Goal: Transaction & Acquisition: Purchase product/service

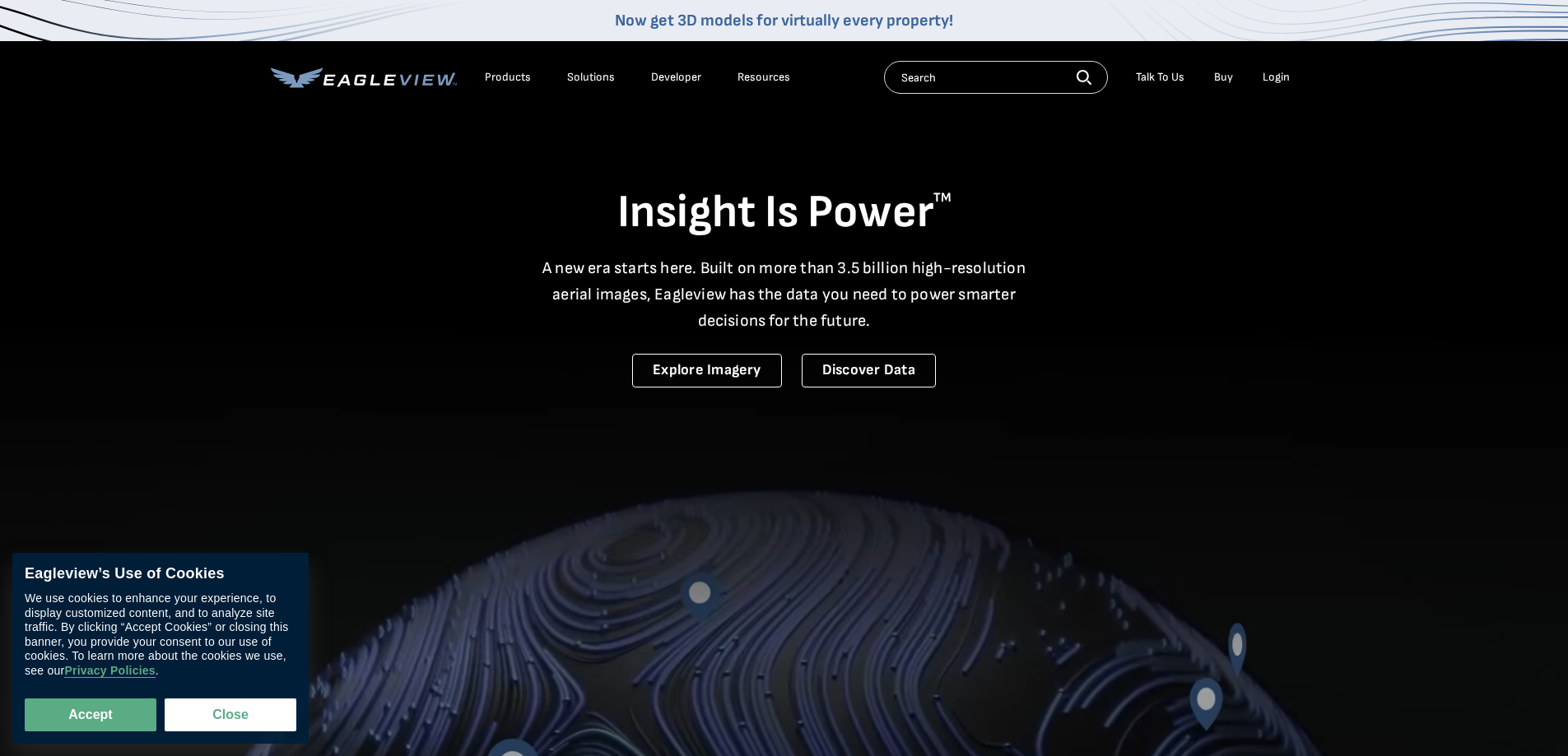
click at [1285, 82] on div "Login" at bounding box center [1276, 77] width 27 height 15
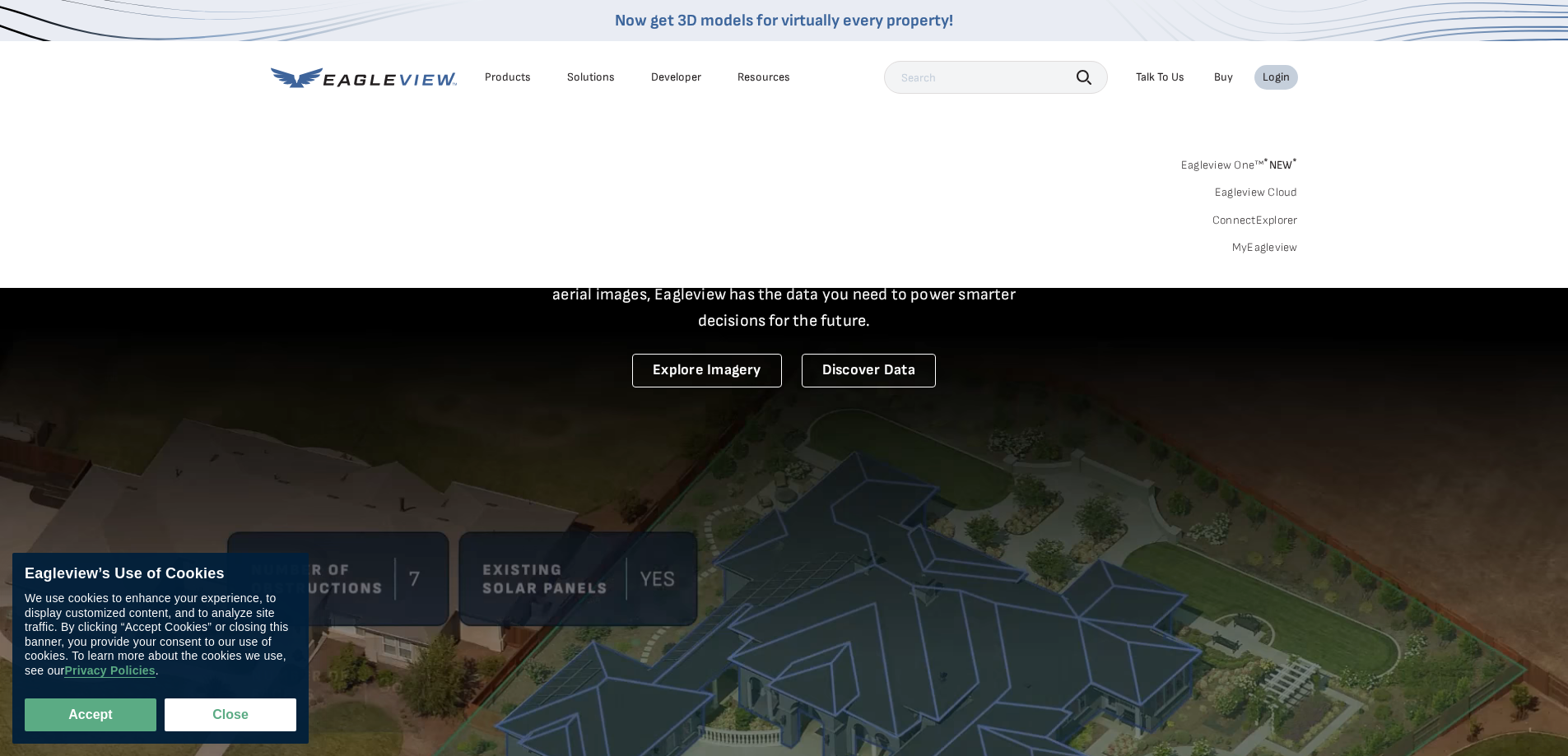
click at [1247, 254] on link "MyEagleview" at bounding box center [1264, 247] width 65 height 15
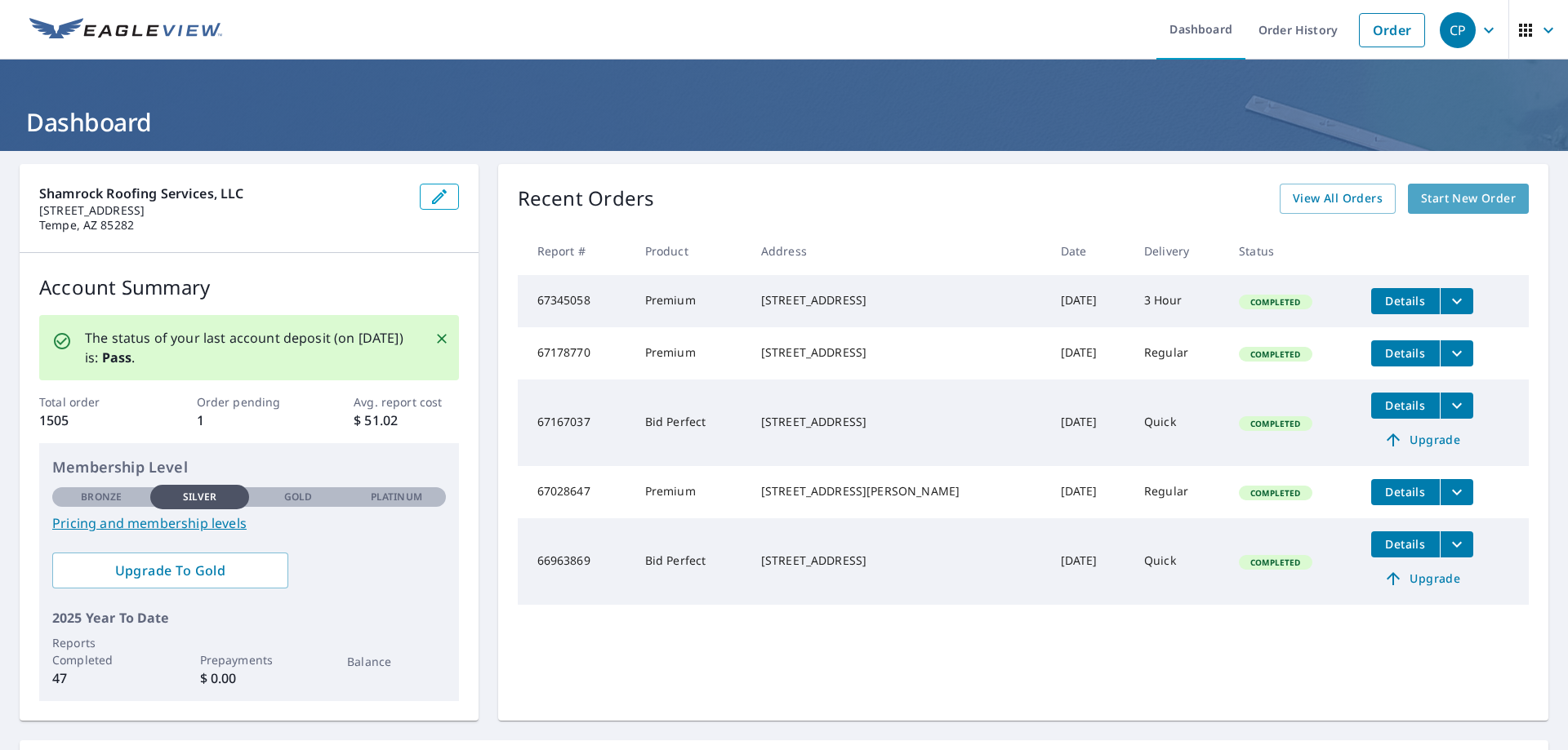
click at [1478, 207] on span "Start New Order" at bounding box center [1468, 199] width 94 height 21
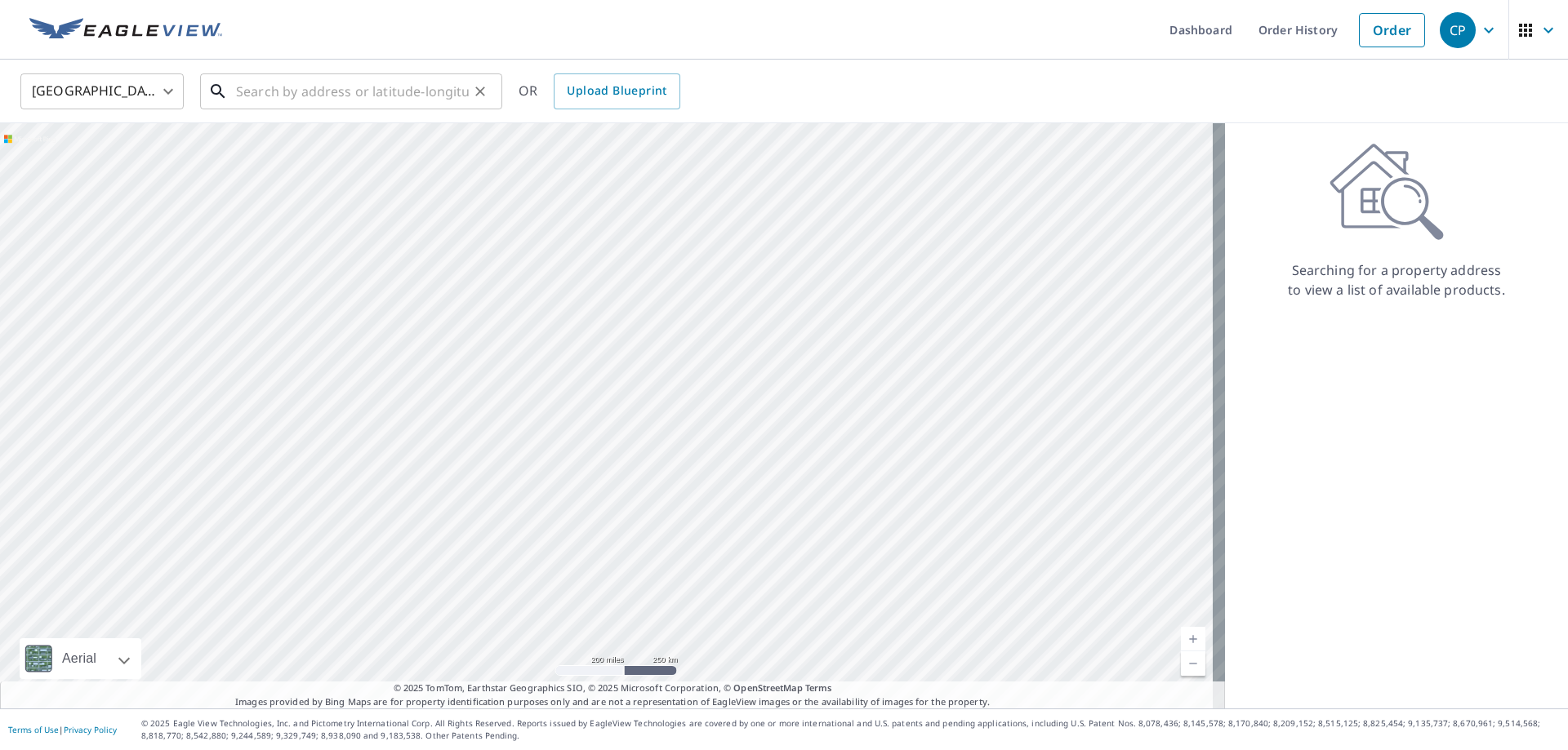
click at [317, 94] on input "text" at bounding box center [352, 91] width 233 height 46
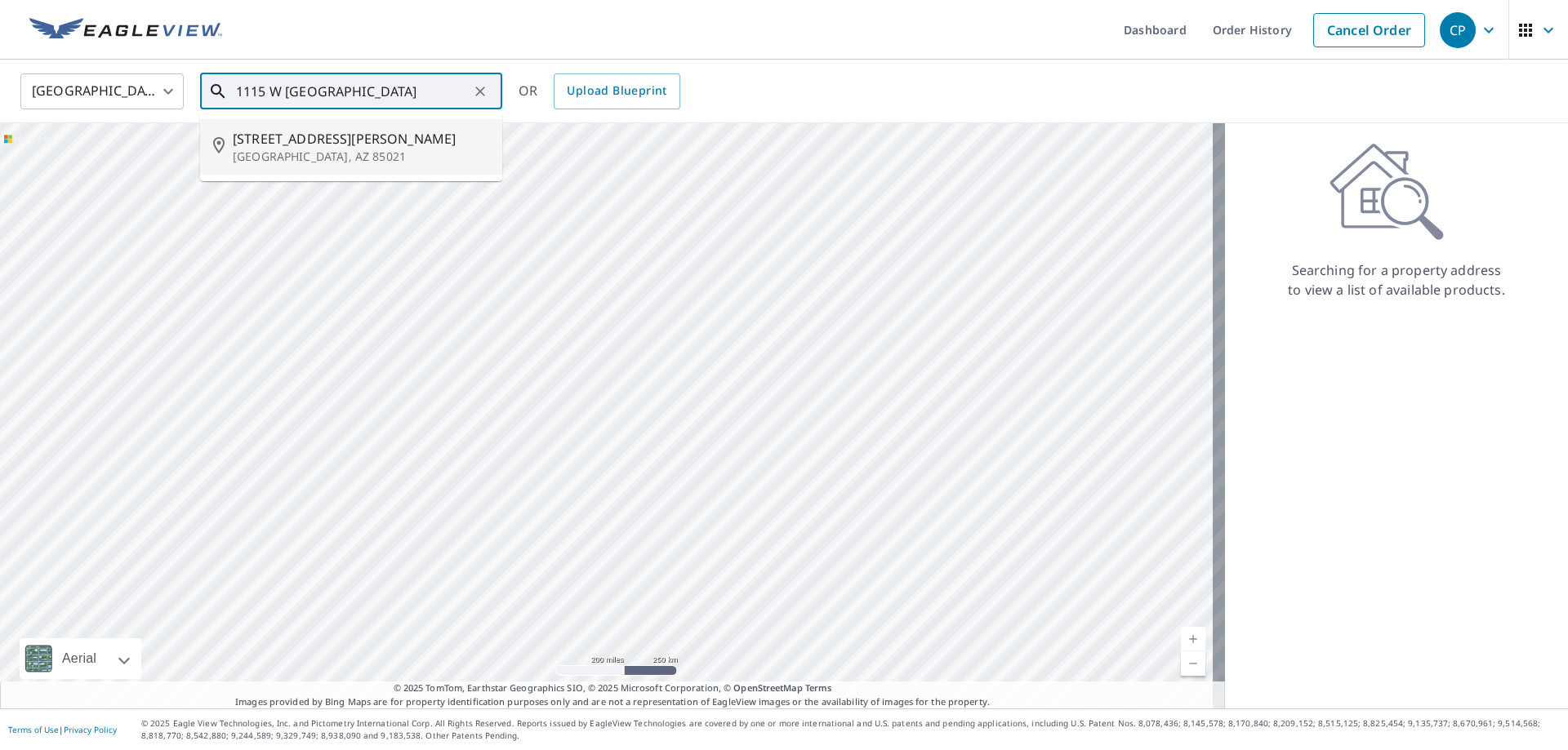
click at [311, 137] on span "1115 W SEldon Ln" at bounding box center [361, 139] width 256 height 20
type input "1115 W SEldon Ln Phoenix, AZ 85021"
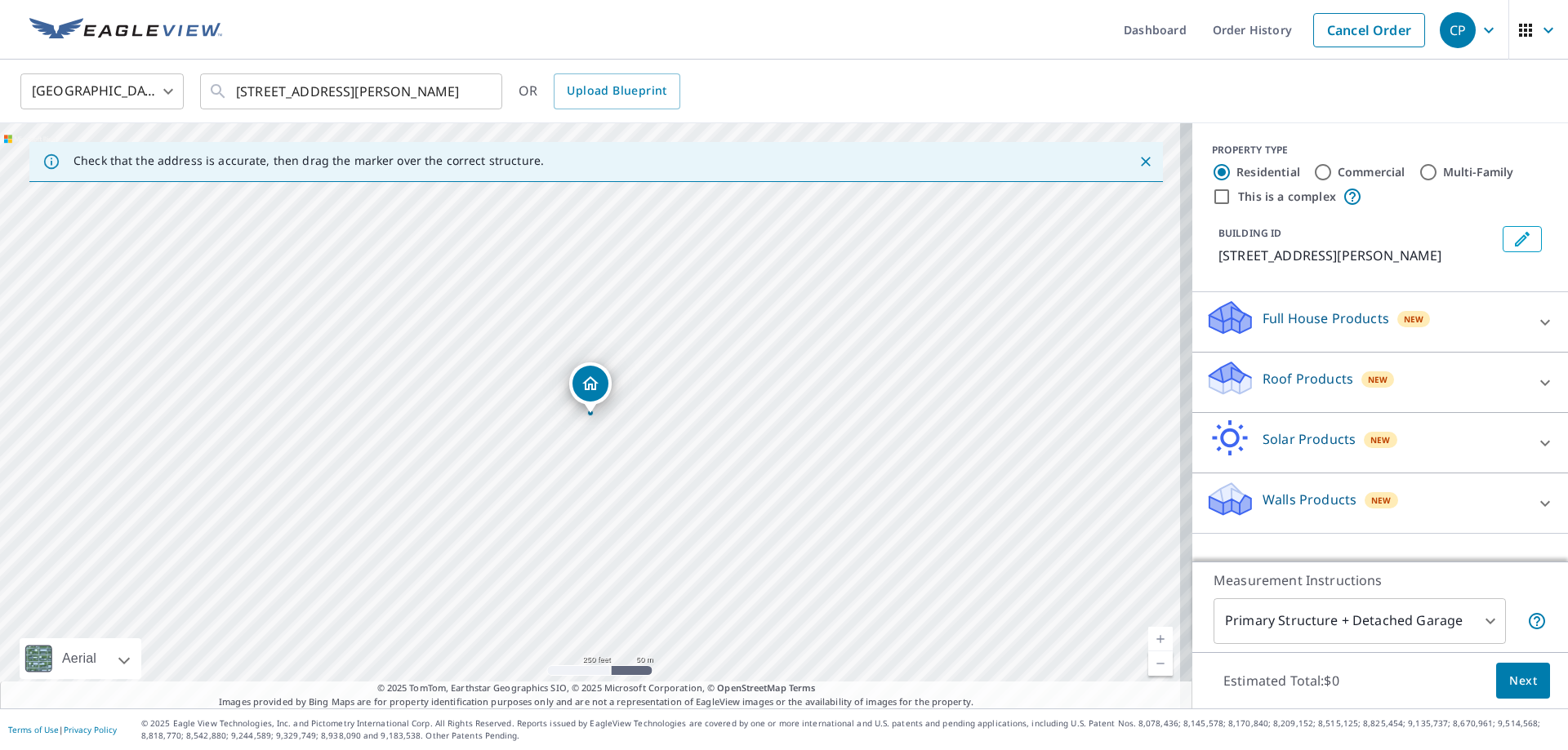
click at [1265, 391] on div "Roof Products New" at bounding box center [1366, 383] width 321 height 47
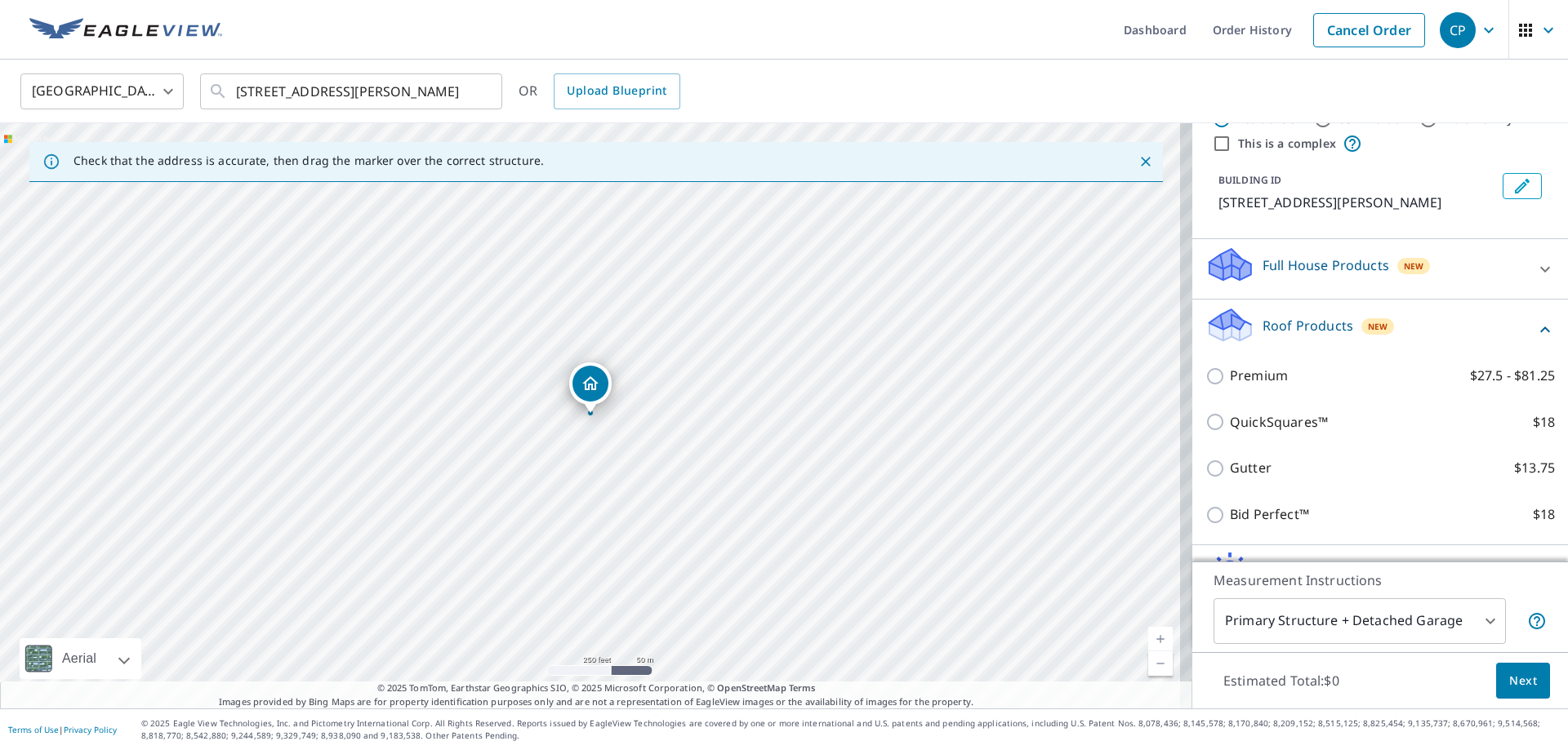
scroll to position [81, 0]
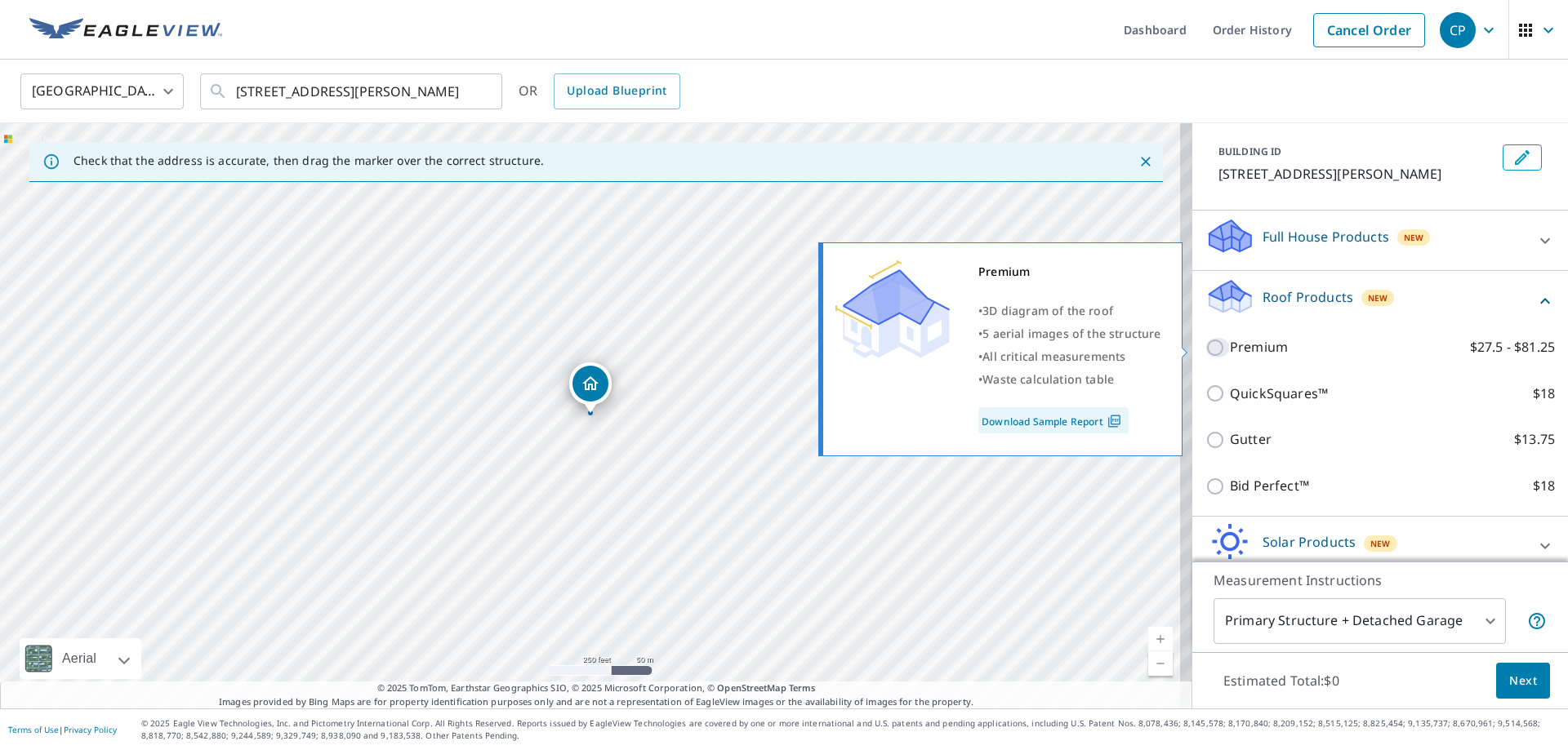
click at [1206, 352] on input "Premium $27.5 - $81.25" at bounding box center [1218, 347] width 24 height 20
checkbox input "true"
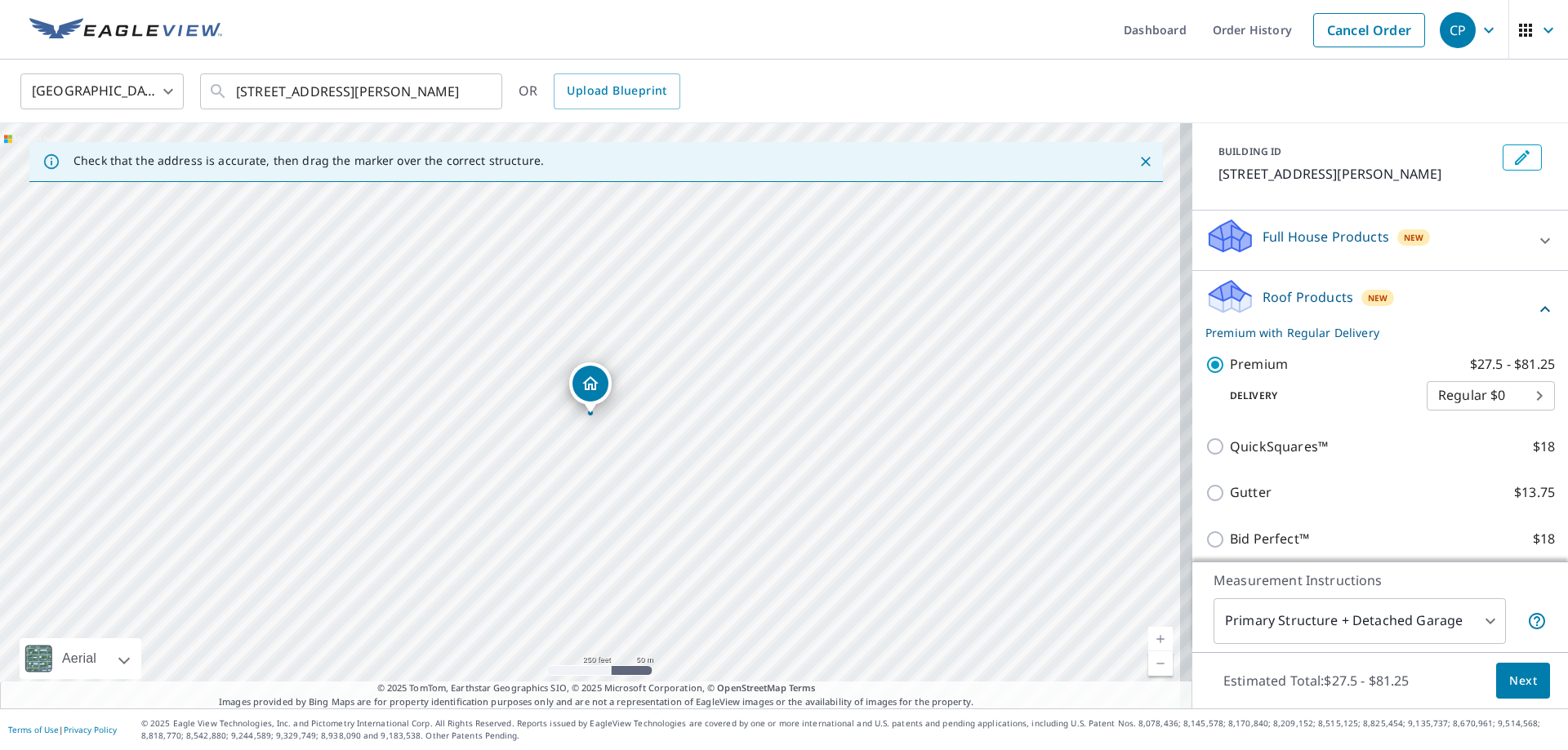
click at [1433, 388] on body "CP CP Dashboard Order History Cancel Order CP United States US ​ 1115 W SEldon …" at bounding box center [784, 375] width 1568 height 750
click at [1435, 451] on li "3 Hour $39.5" at bounding box center [1467, 455] width 128 height 29
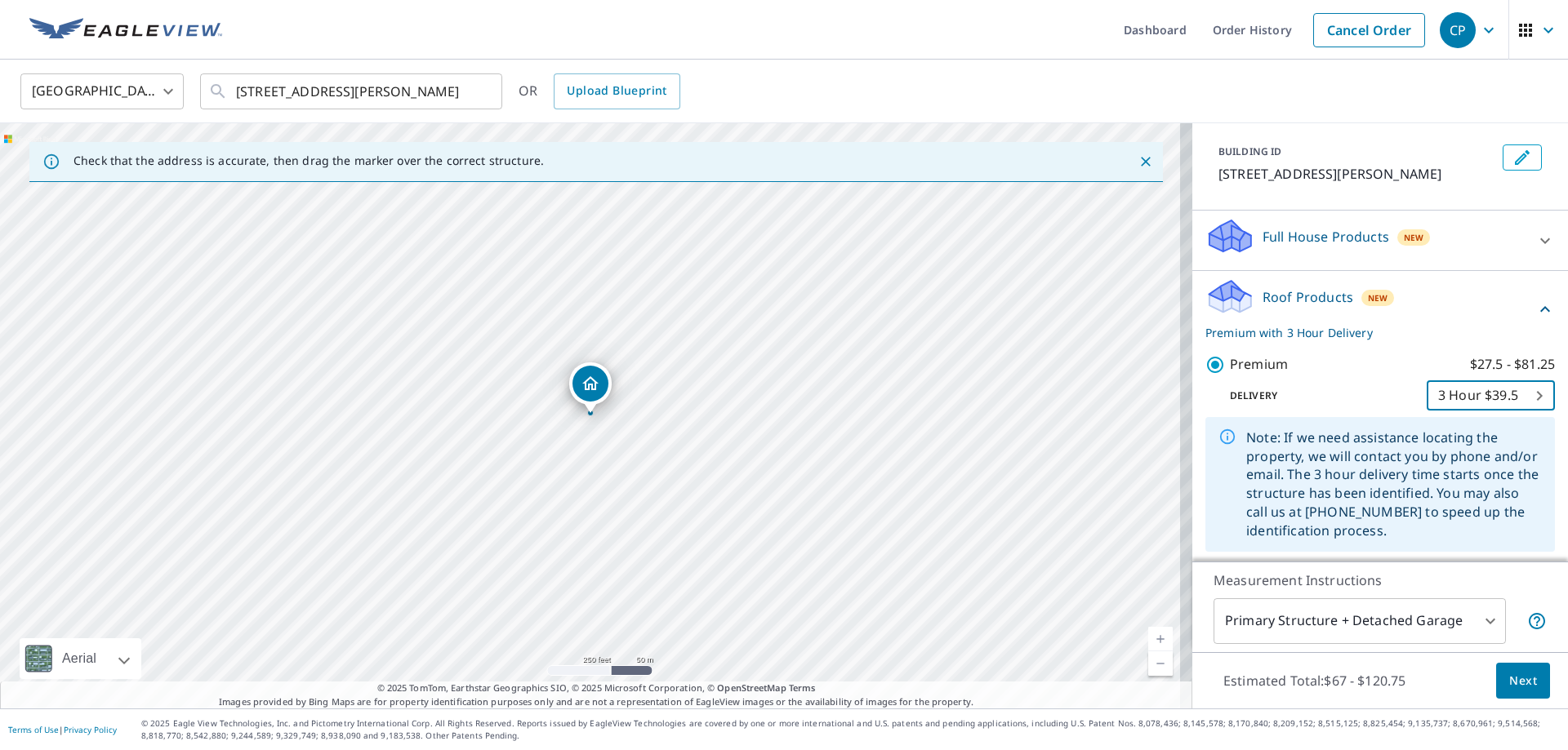
click at [1485, 401] on body "CP CP Dashboard Order History Cancel Order CP United States US ​ 1115 W SEldon …" at bounding box center [784, 375] width 1568 height 750
click at [1465, 341] on li "Regular $0" at bounding box center [1467, 337] width 128 height 29
type input "8"
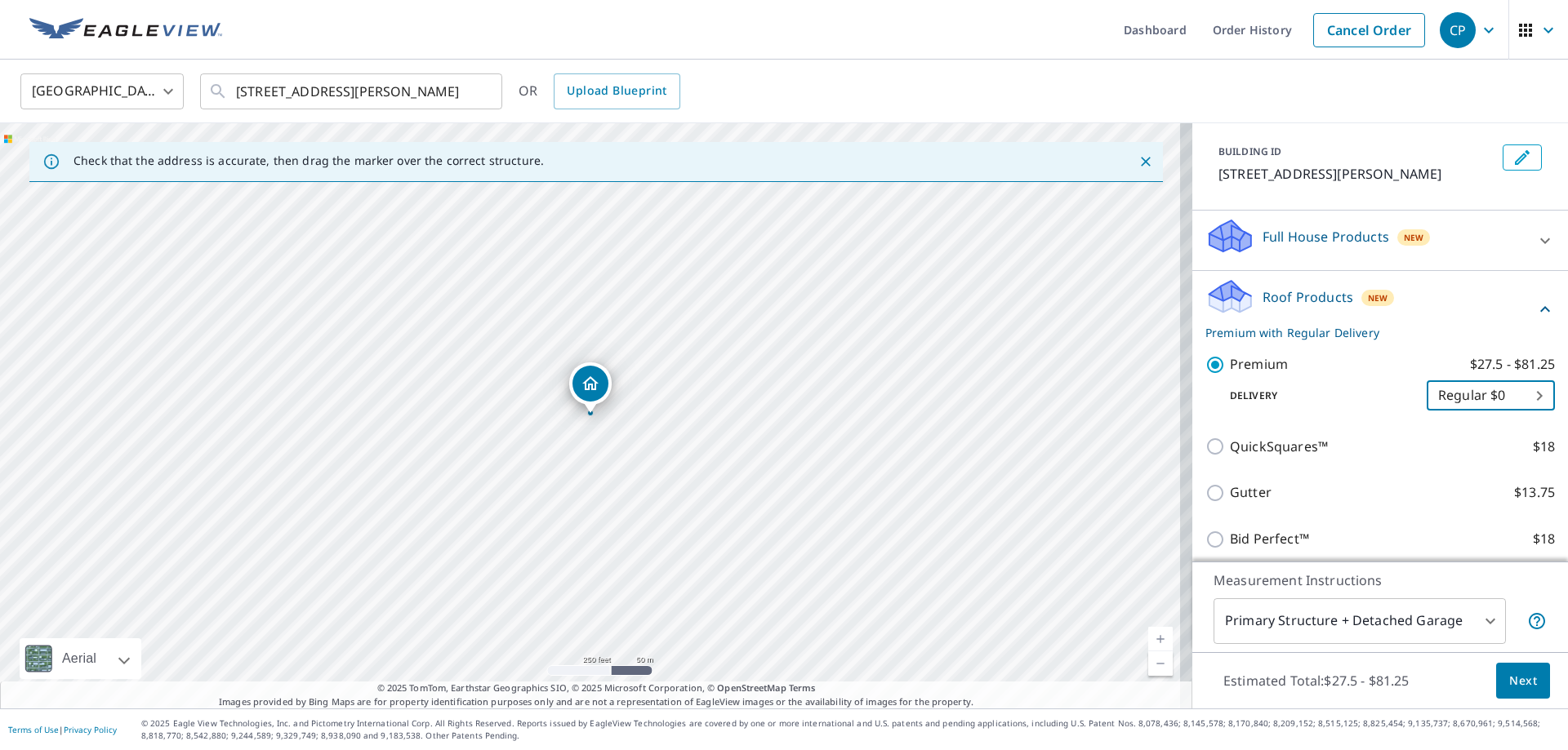
click at [1507, 664] on button "Next" at bounding box center [1523, 682] width 54 height 36
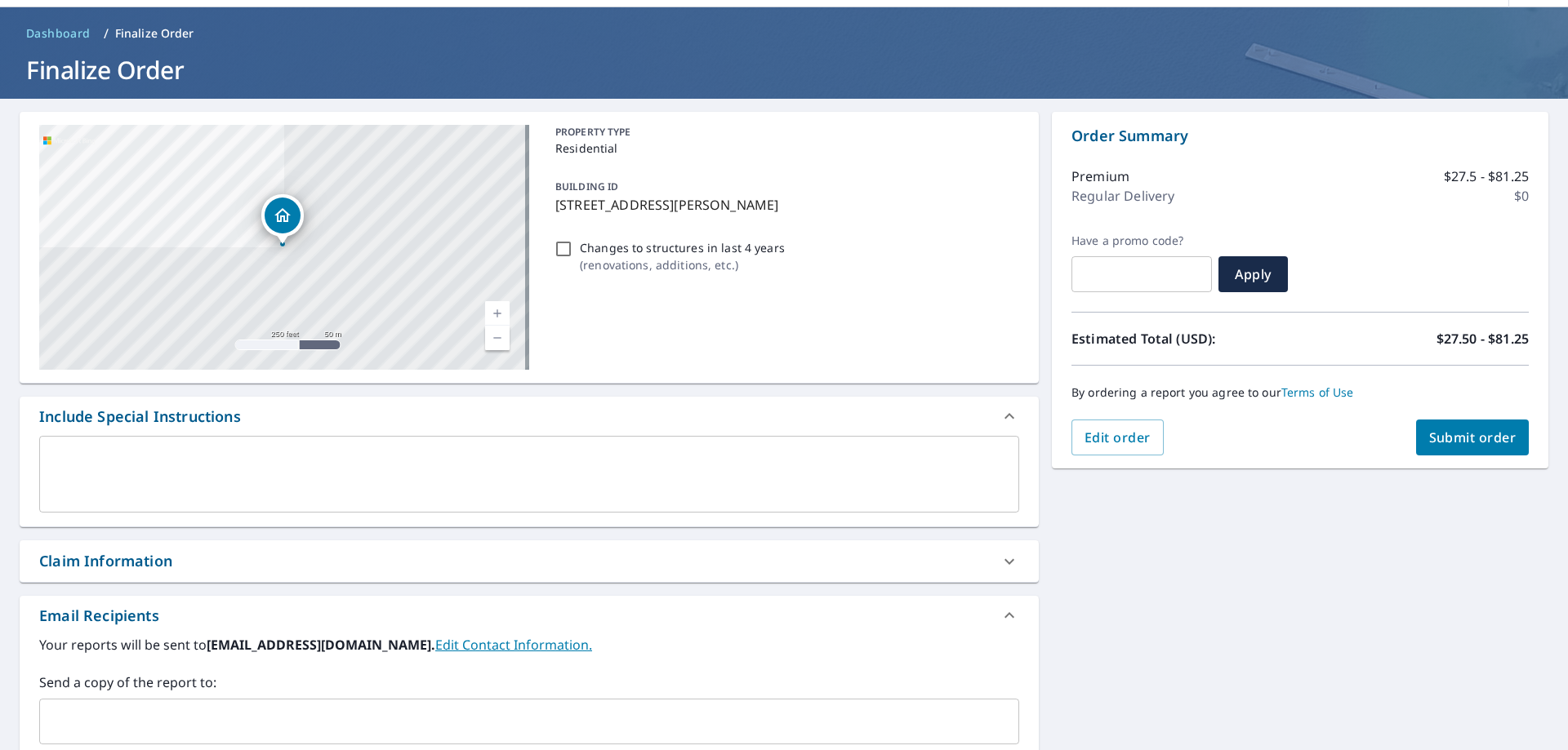
scroll to position [81, 0]
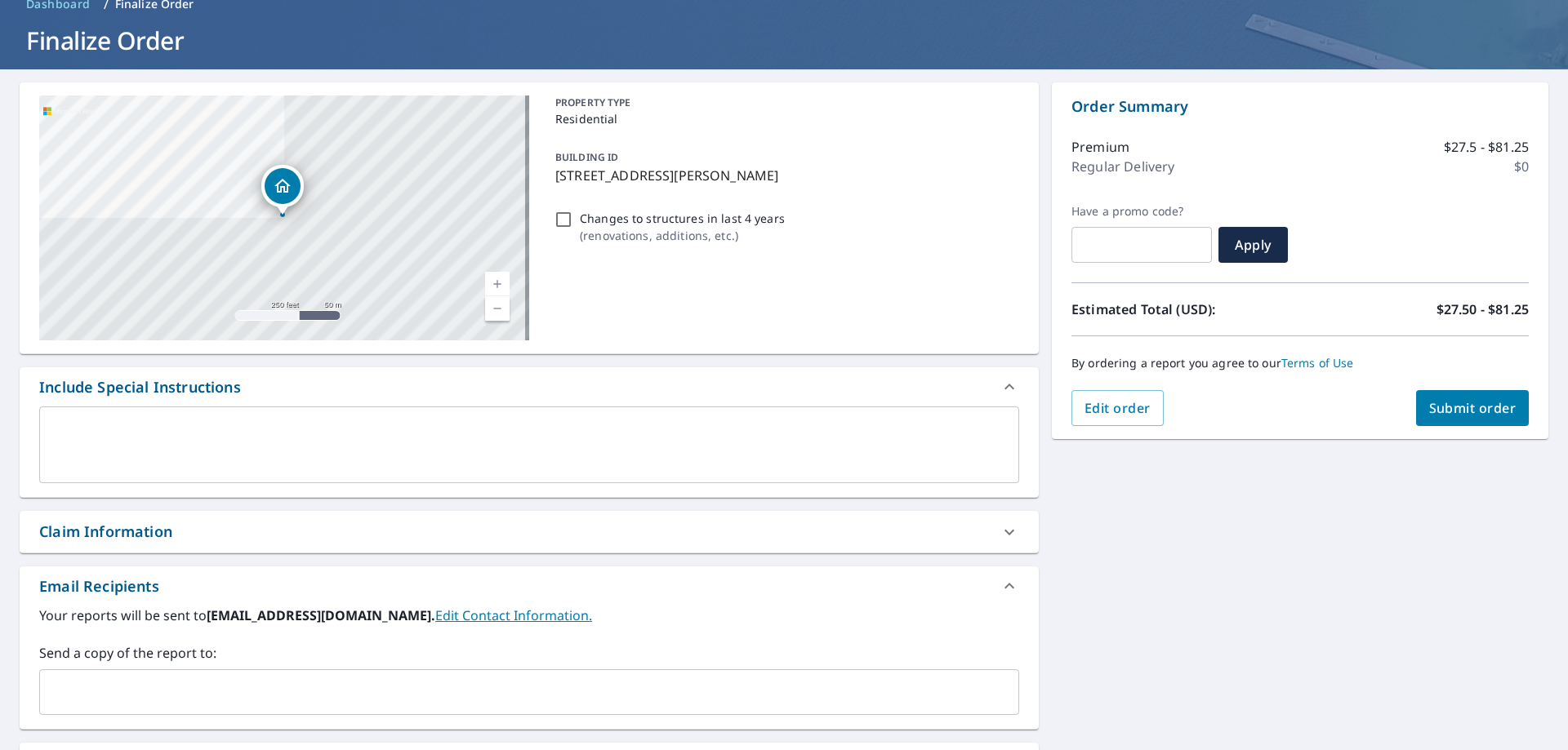
click at [102, 690] on input "text" at bounding box center [517, 693] width 941 height 31
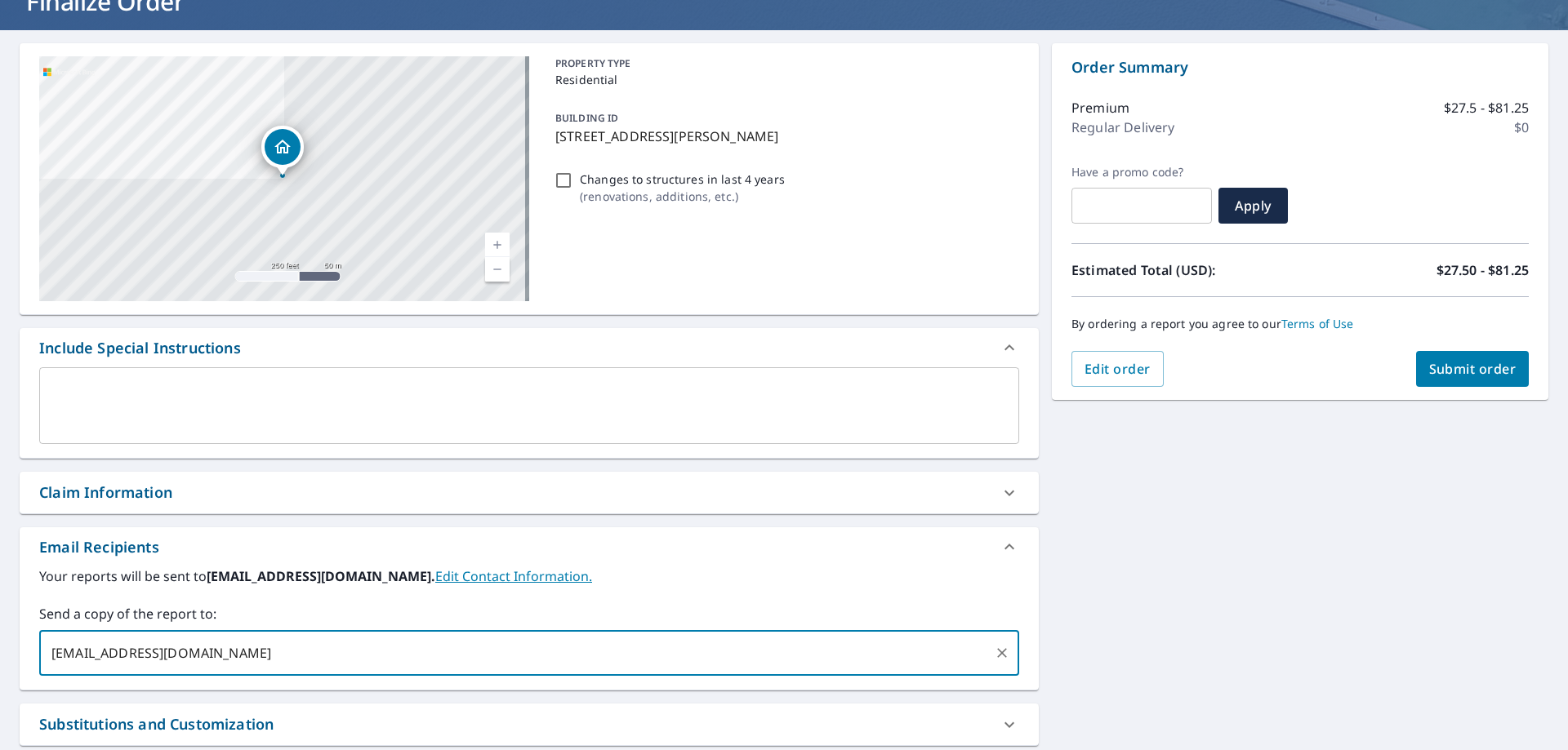
scroll to position [114, 0]
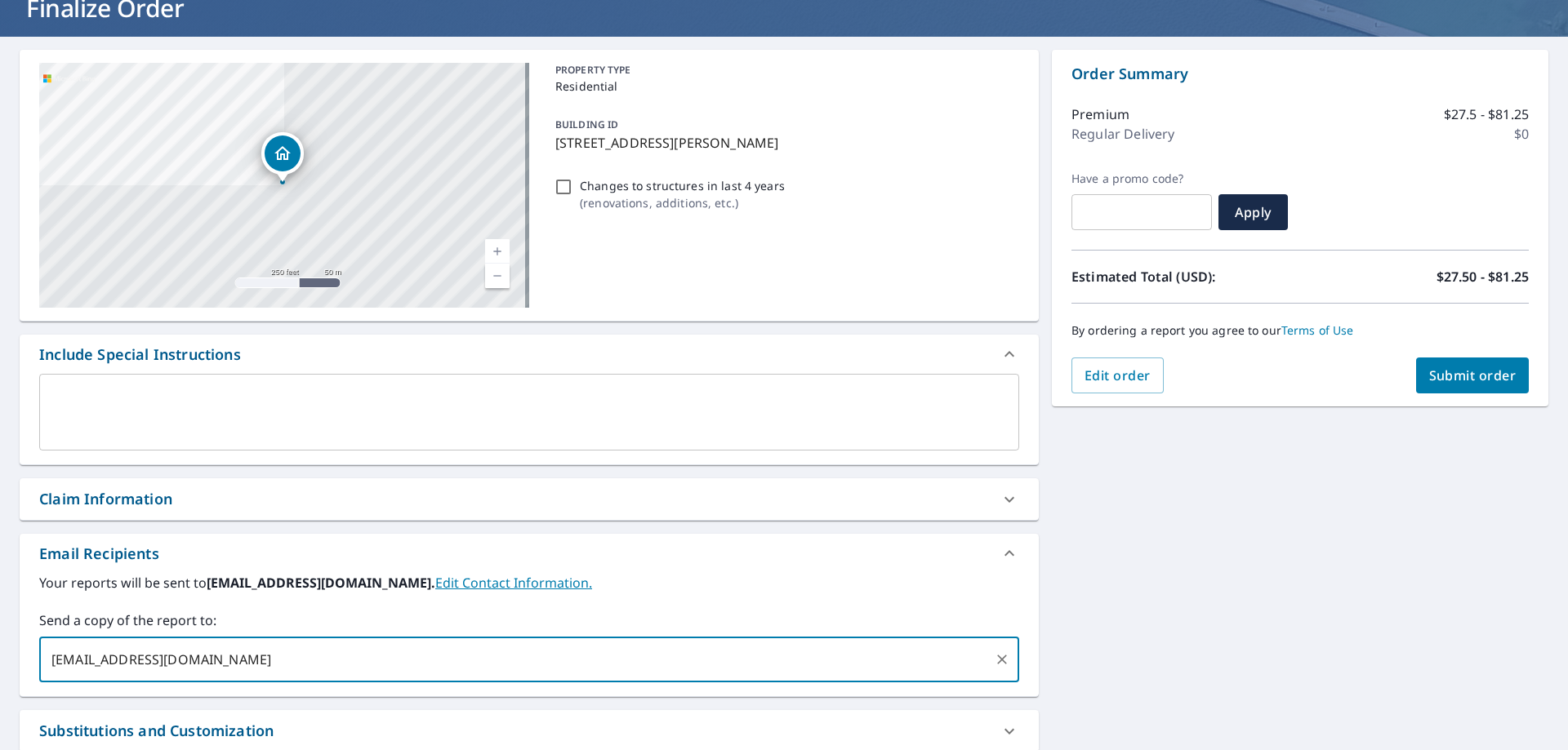
type input "shamrockroofingservices@gmail.com"
click at [1458, 378] on span "Submit order" at bounding box center [1473, 375] width 87 height 18
checkbox input "true"
